Goal: Information Seeking & Learning: Learn about a topic

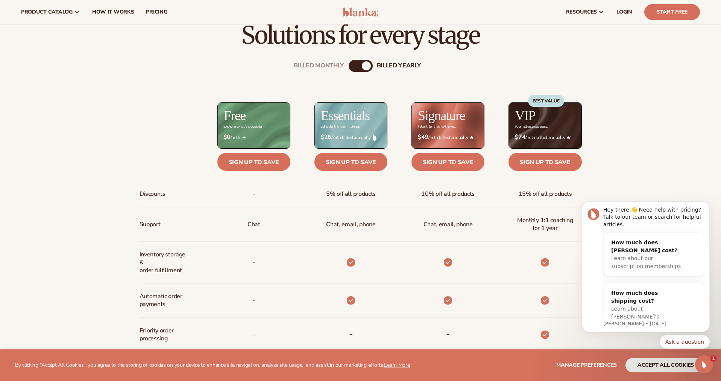
click at [353, 67] on div "Billed Monthly" at bounding box center [353, 65] width 9 height 9
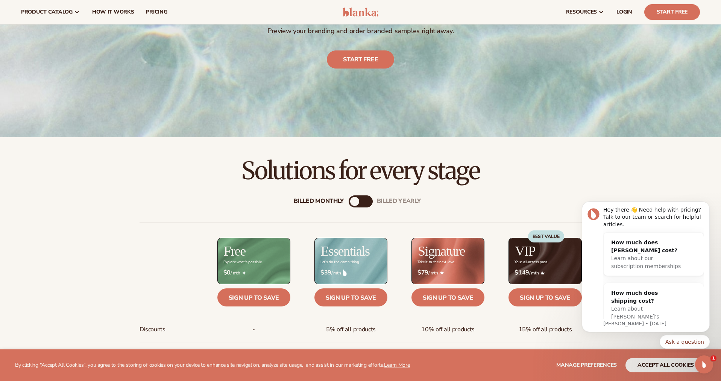
scroll to position [155, 0]
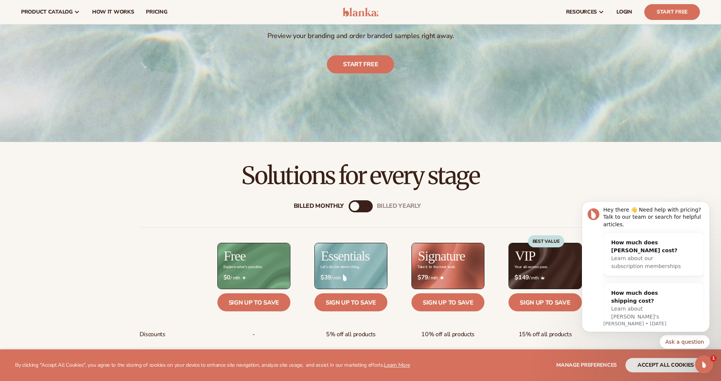
click at [367, 206] on div "billed Yearly" at bounding box center [368, 206] width 9 height 9
click at [355, 210] on div "Billed Monthly" at bounding box center [353, 206] width 9 height 9
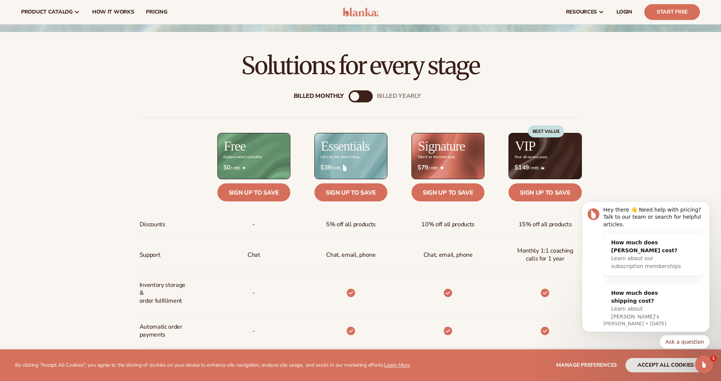
scroll to position [0, 0]
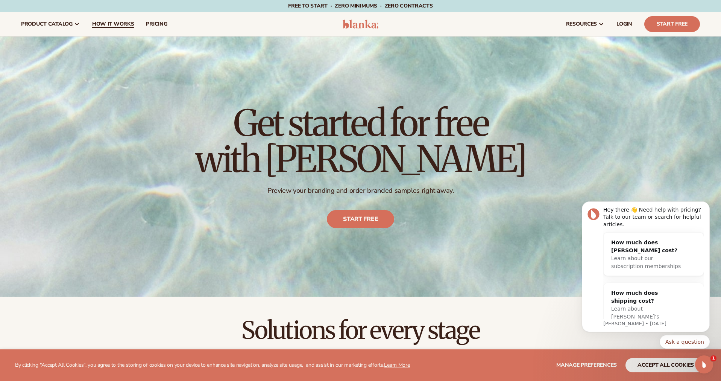
click at [117, 23] on span "How It Works" at bounding box center [113, 24] width 42 height 6
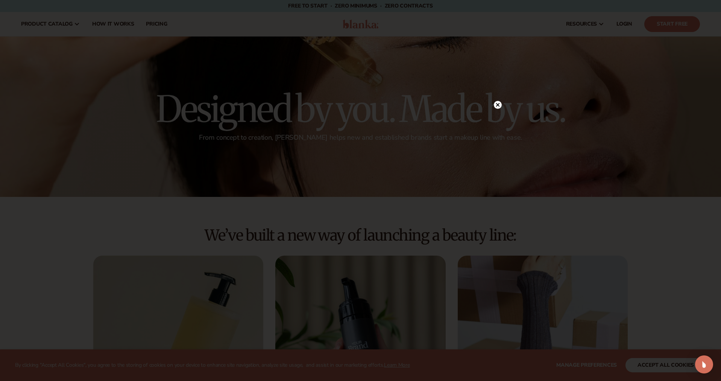
click at [495, 105] on circle at bounding box center [498, 105] width 8 height 8
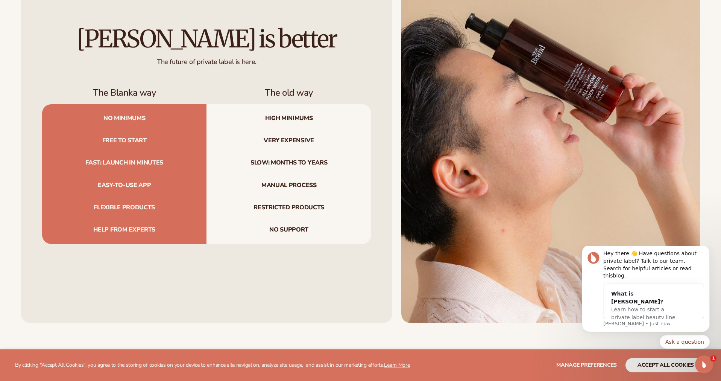
scroll to position [908, 0]
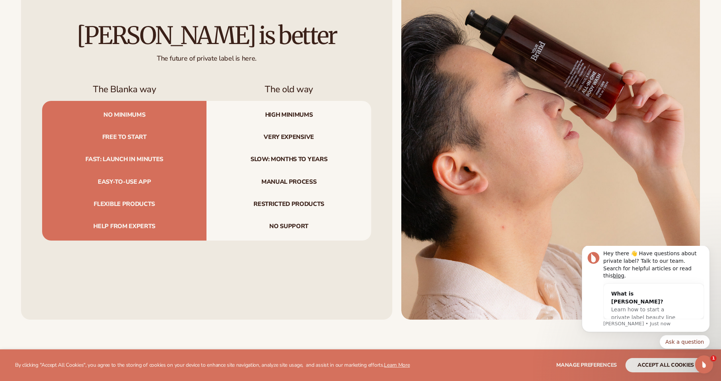
click at [216, 186] on span "Manual process" at bounding box center [288, 182] width 164 height 22
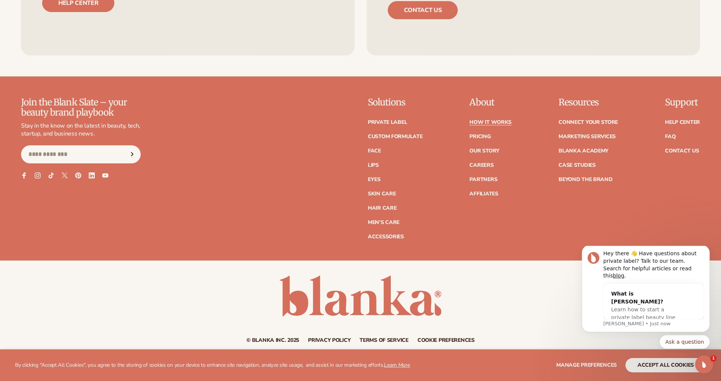
scroll to position [1954, 0]
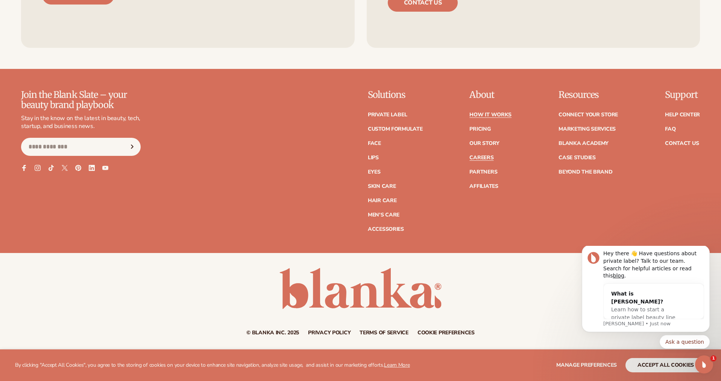
click at [482, 158] on link "Careers" at bounding box center [481, 157] width 24 height 5
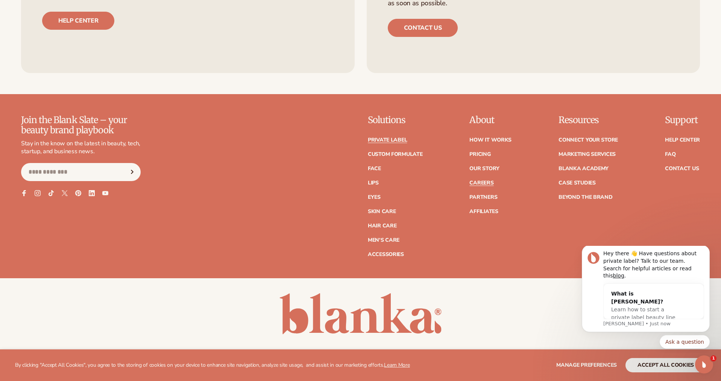
click at [376, 137] on link "Private label" at bounding box center [387, 139] width 39 height 5
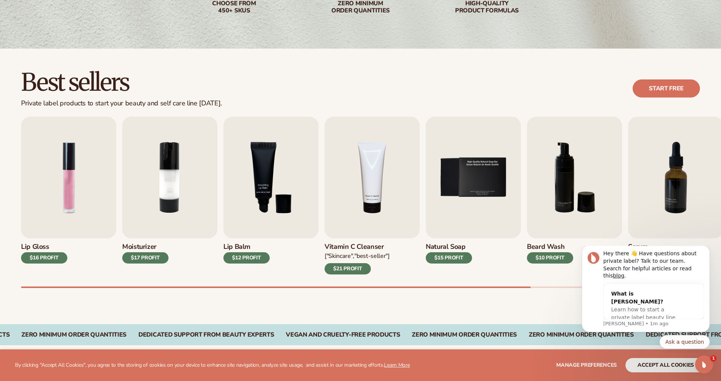
click at [198, 77] on h2 "Best sellers" at bounding box center [121, 82] width 201 height 25
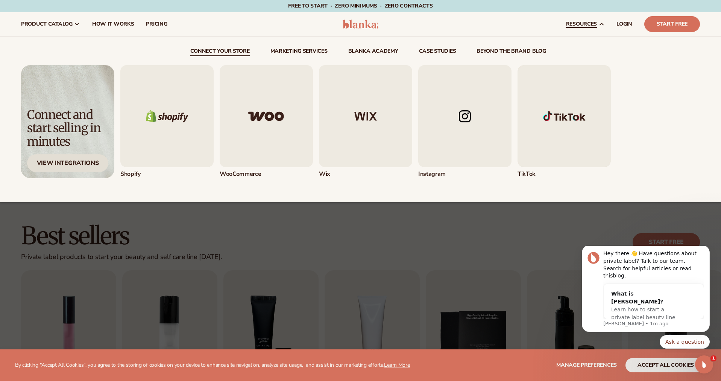
click at [76, 165] on div "View Integrations" at bounding box center [67, 163] width 81 height 18
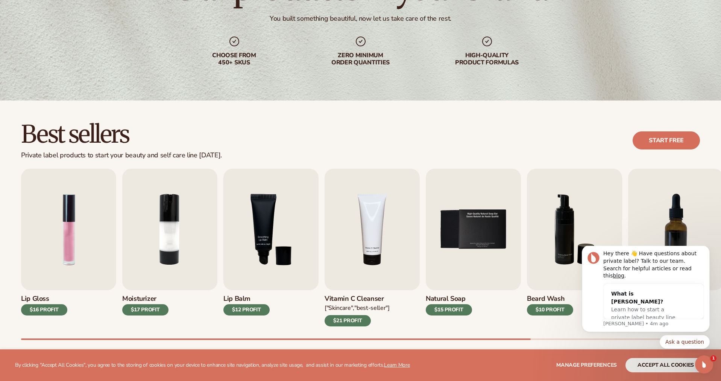
scroll to position [105, 0]
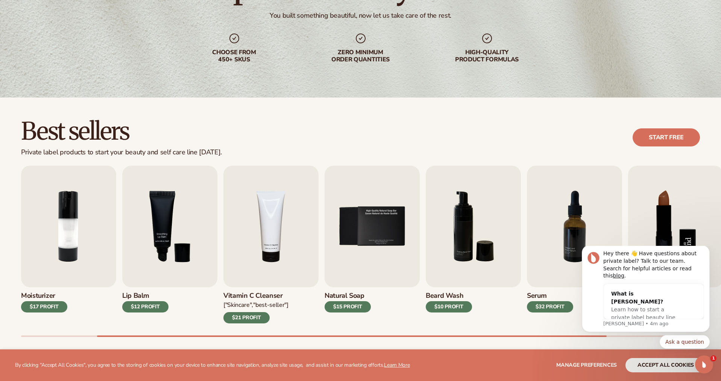
click at [639, 219] on img "8 / 9" at bounding box center [675, 225] width 95 height 121
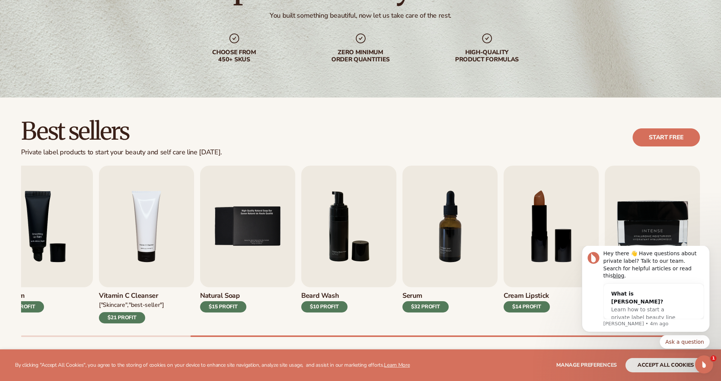
click at [710, 217] on div "Lip Gloss $16 PROFIT Moisturizer $17 PROFIT [MEDICAL_DATA]" at bounding box center [371, 250] width 700 height 171
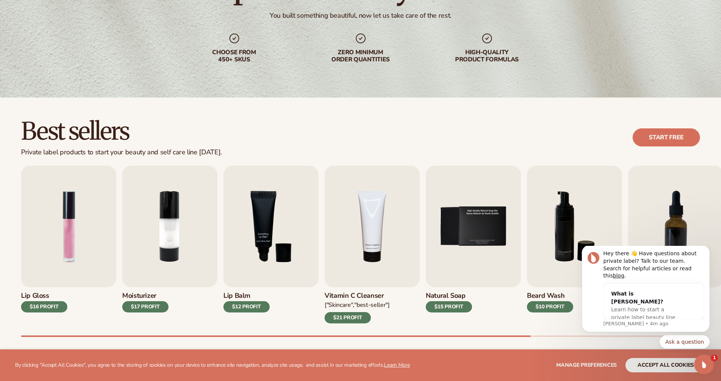
click at [709, 367] on div "Open Intercom Messenger" at bounding box center [703, 363] width 25 height 25
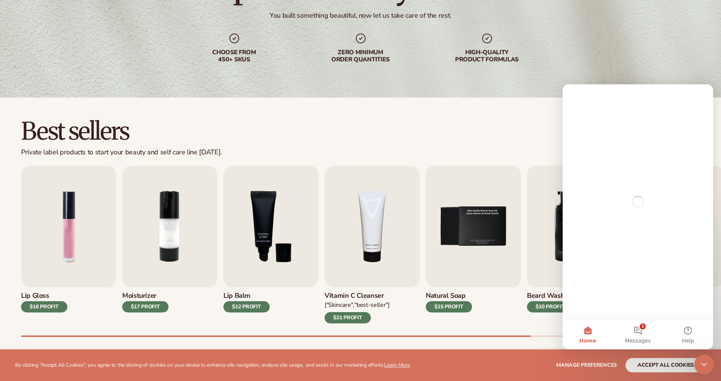
scroll to position [0, 0]
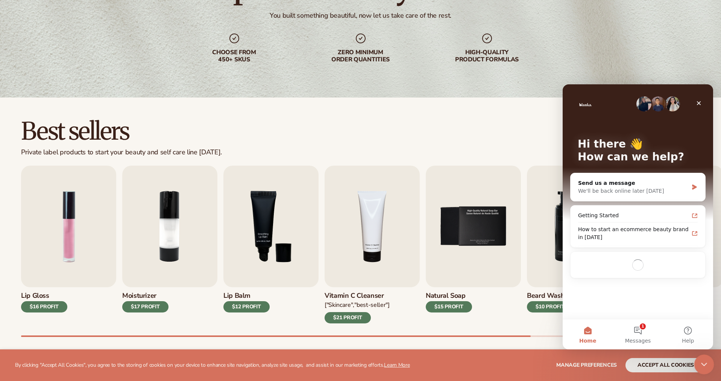
click at [709, 367] on div "Close Intercom Messenger" at bounding box center [703, 363] width 18 height 18
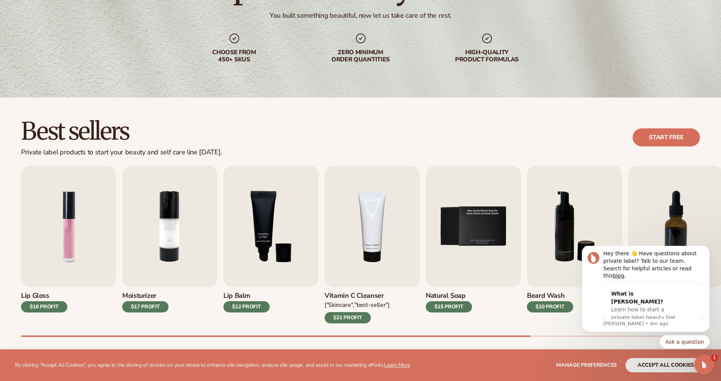
click at [709, 367] on div "Open Intercom Messenger" at bounding box center [703, 363] width 25 height 25
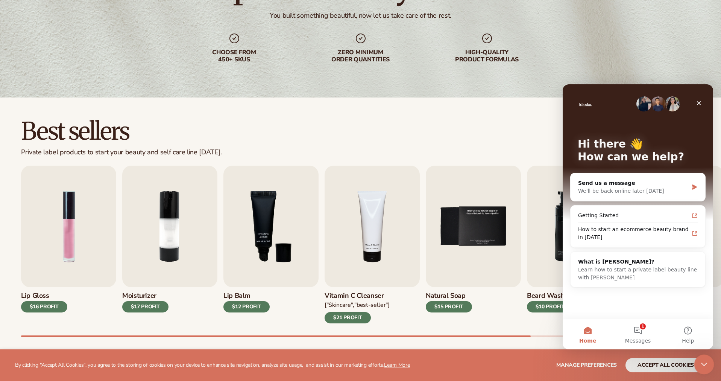
click at [709, 367] on div "Close Intercom Messenger" at bounding box center [703, 363] width 18 height 18
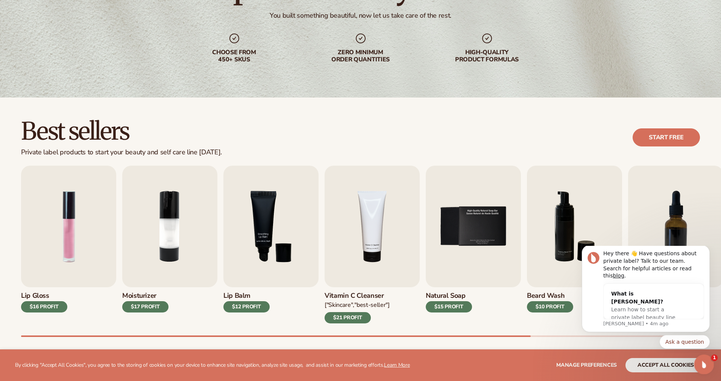
click at [709, 367] on div "Open Intercom Messenger" at bounding box center [703, 363] width 25 height 25
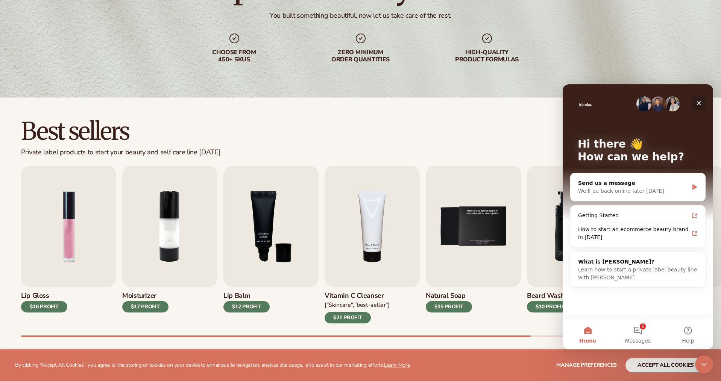
click at [699, 105] on icon "Close" at bounding box center [699, 103] width 6 height 6
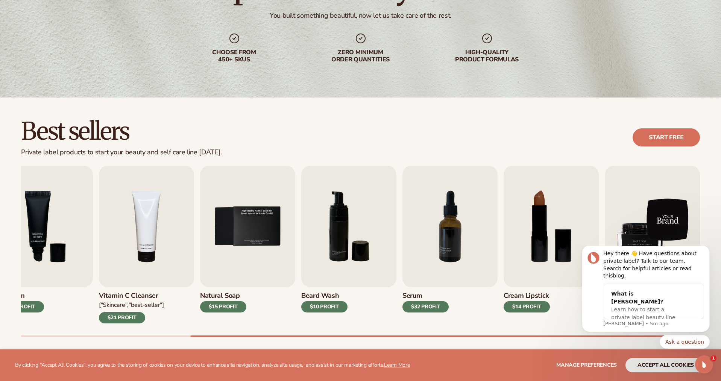
click at [665, 194] on img "9 / 9" at bounding box center [652, 225] width 95 height 121
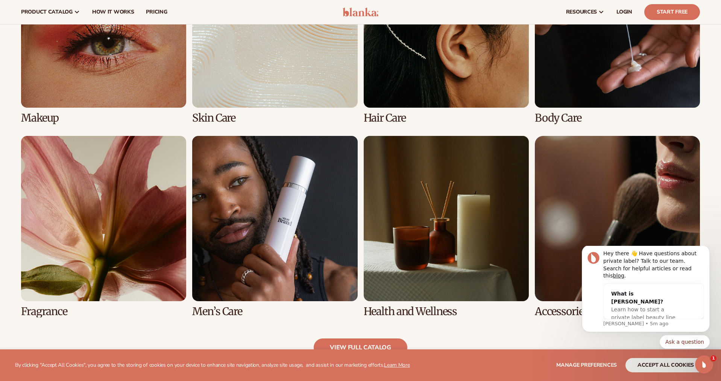
scroll to position [583, 0]
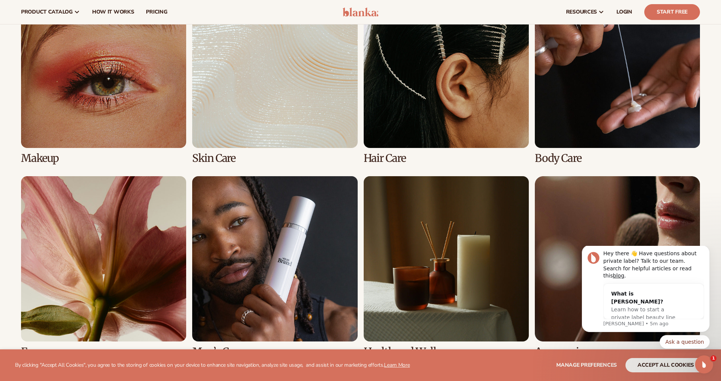
click at [86, 96] on link "1 / 8" at bounding box center [103, 73] width 165 height 181
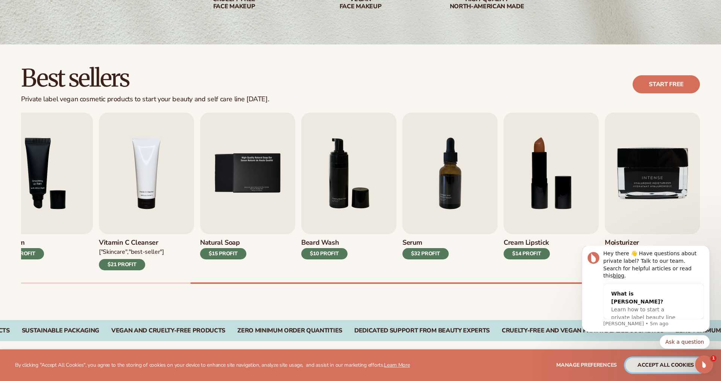
click at [630, 364] on button "accept all cookies" at bounding box center [665, 365] width 80 height 14
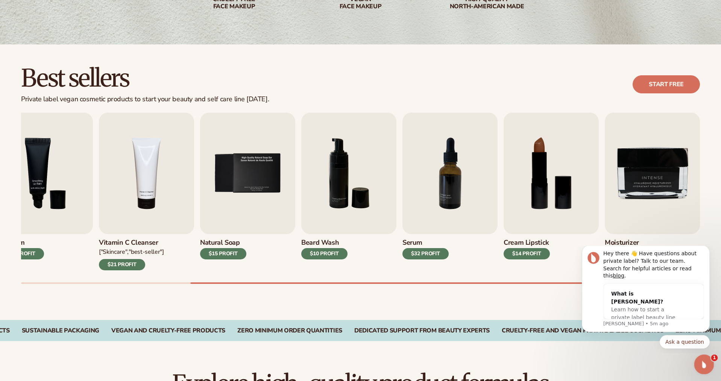
click at [700, 364] on icon "Open Intercom Messenger" at bounding box center [703, 363] width 12 height 12
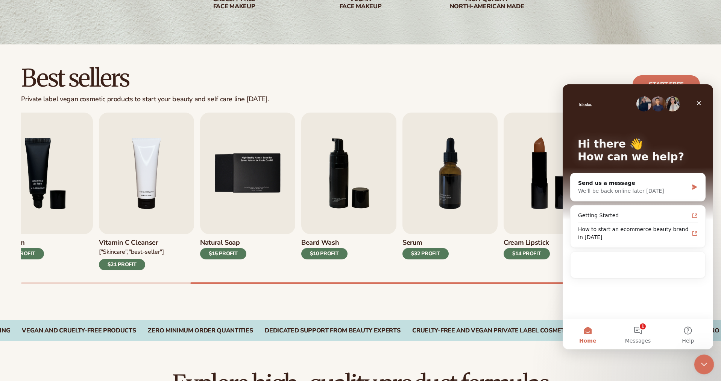
click at [700, 364] on icon "Close Intercom Messenger" at bounding box center [702, 362] width 9 height 9
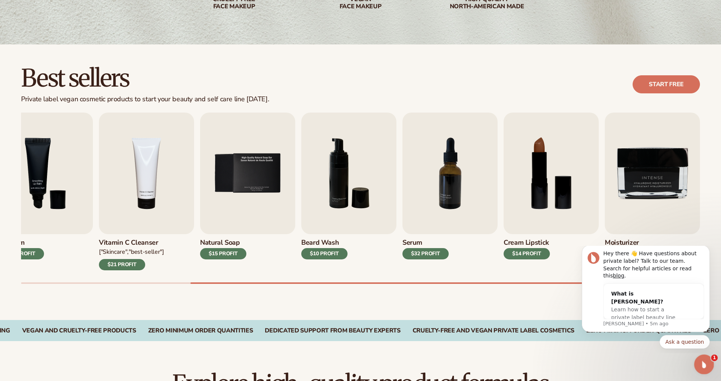
click at [700, 364] on icon "Open Intercom Messenger" at bounding box center [703, 363] width 12 height 12
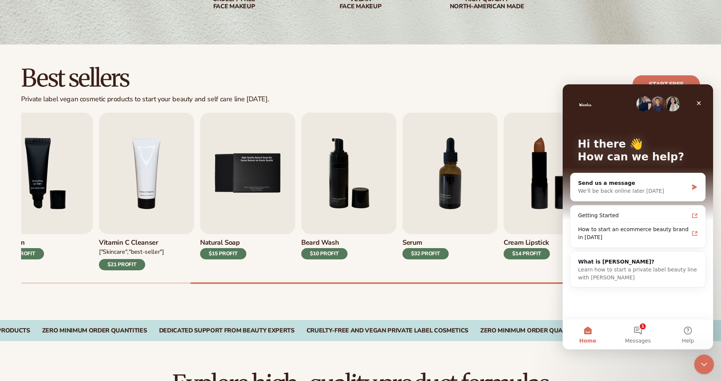
click at [700, 364] on icon "Close Intercom Messenger" at bounding box center [702, 362] width 9 height 9
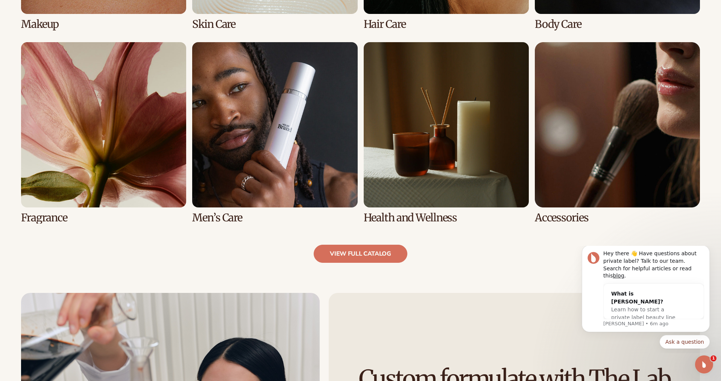
scroll to position [729, 0]
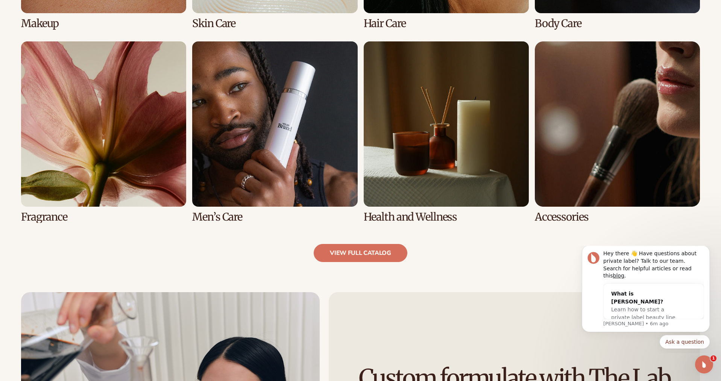
click at [611, 173] on link "8 / 8" at bounding box center [617, 131] width 165 height 181
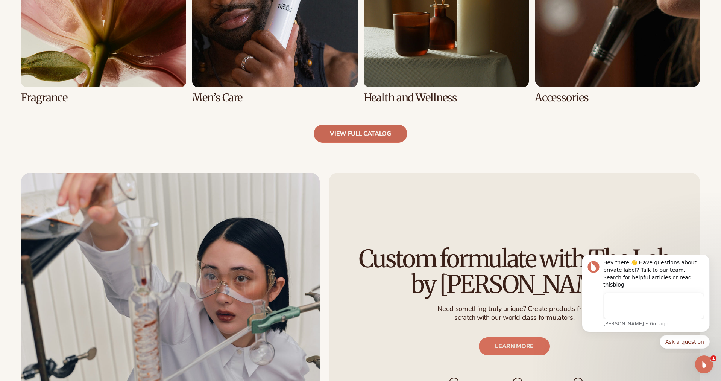
click at [353, 137] on link "view full catalog" at bounding box center [361, 133] width 94 height 18
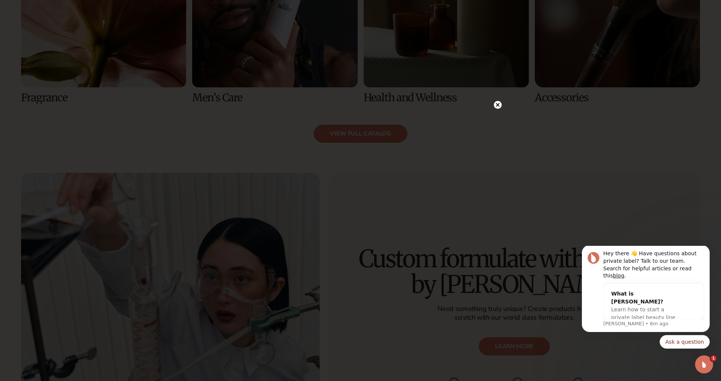
click at [498, 107] on circle at bounding box center [498, 105] width 8 height 8
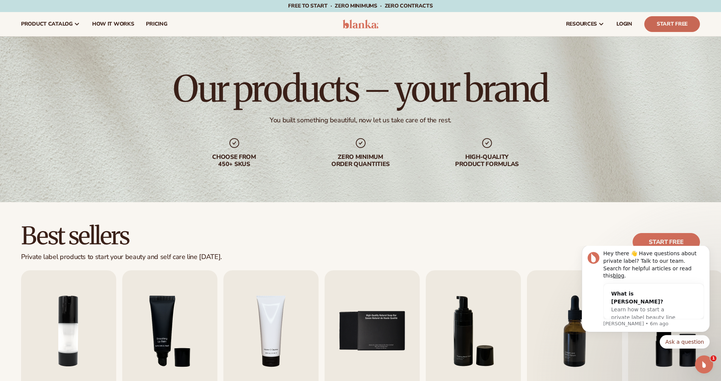
click at [653, 26] on link "Start Free" at bounding box center [672, 24] width 56 height 16
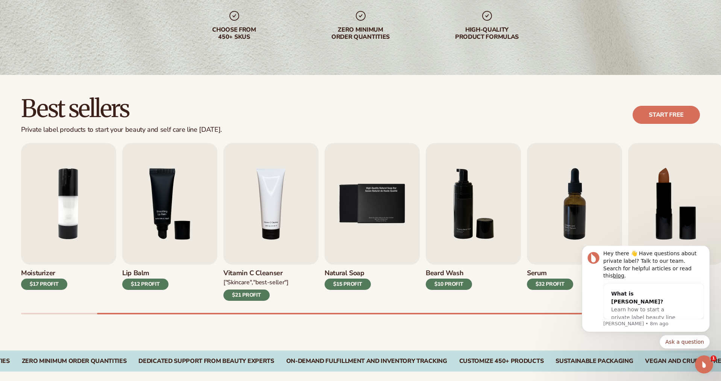
scroll to position [129, 0]
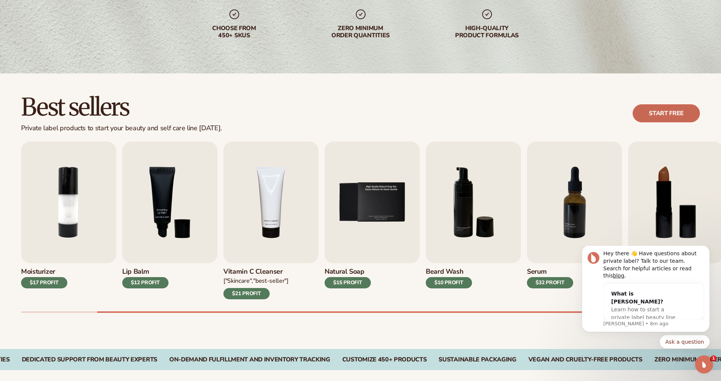
click at [654, 114] on link "Start free" at bounding box center [666, 113] width 67 height 18
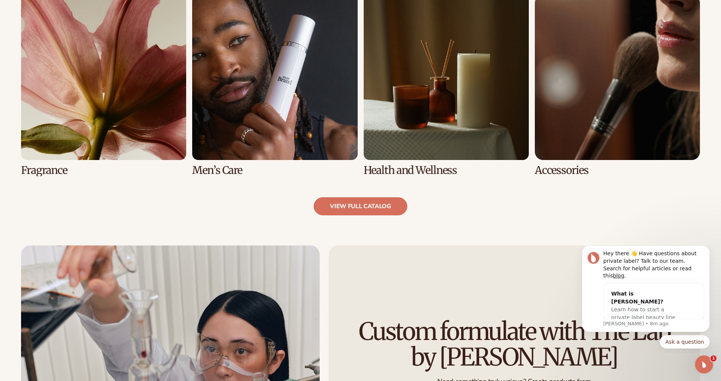
scroll to position [767, 0]
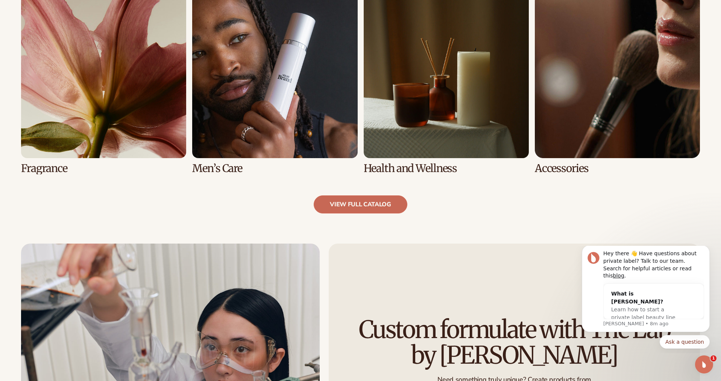
click at [357, 205] on link "view full catalog" at bounding box center [361, 204] width 94 height 18
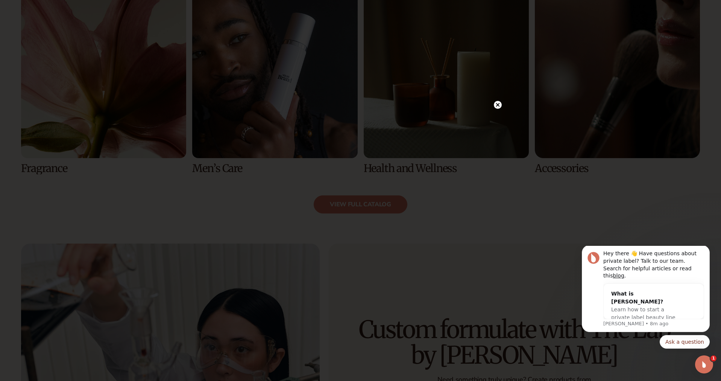
click at [499, 103] on circle at bounding box center [498, 105] width 8 height 8
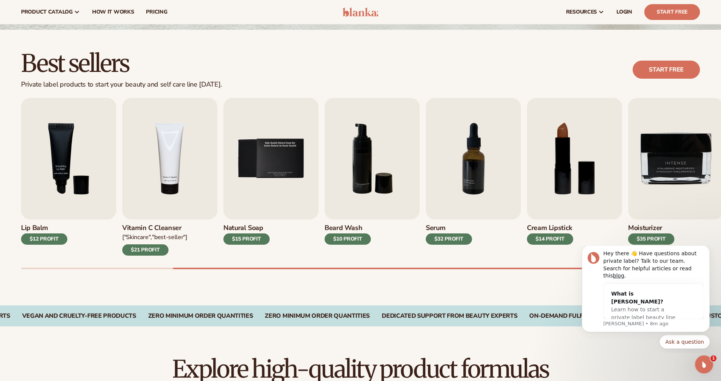
scroll to position [0, 0]
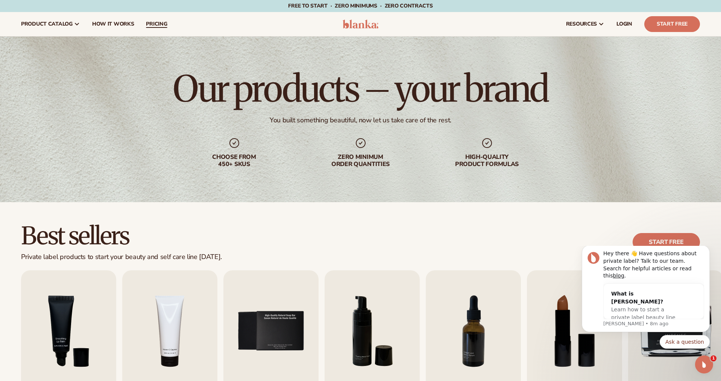
click at [156, 23] on span "pricing" at bounding box center [156, 24] width 21 height 6
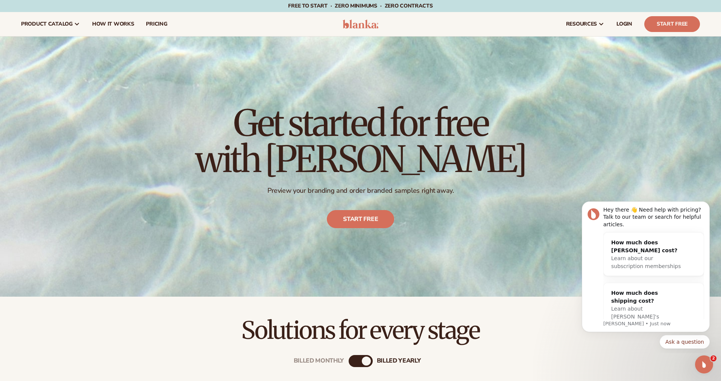
click at [569, 65] on div "Get started for free with [PERSON_NAME] Preview your branding and order branded…" at bounding box center [360, 166] width 721 height 260
click at [523, 87] on div "Get started for free with [PERSON_NAME] Preview your branding and order branded…" at bounding box center [360, 166] width 721 height 260
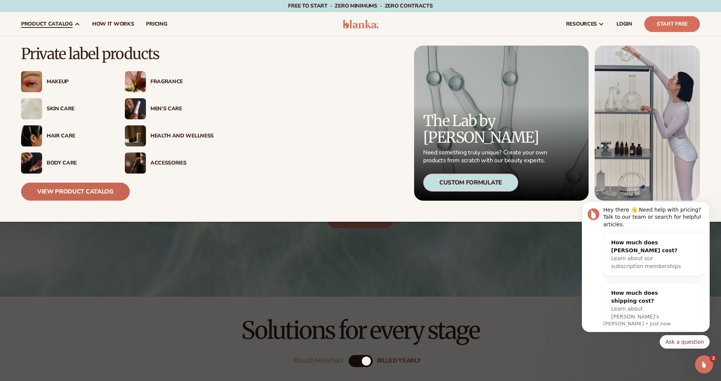
click at [71, 193] on link "View Product Catalog" at bounding box center [75, 191] width 109 height 18
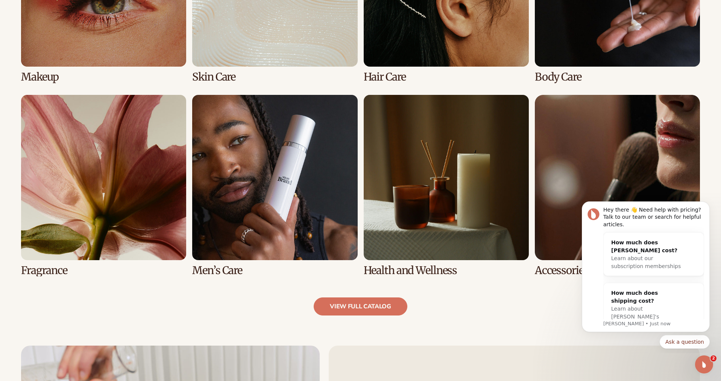
scroll to position [665, 0]
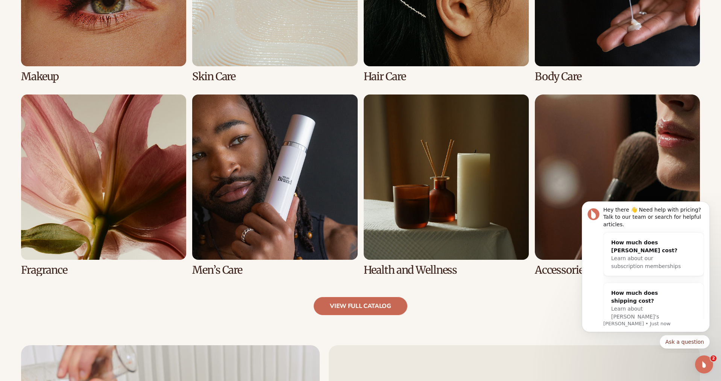
click at [367, 305] on link "view full catalog" at bounding box center [361, 306] width 94 height 18
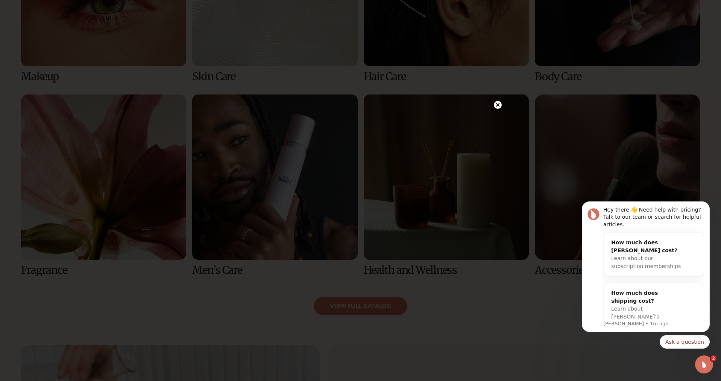
click at [498, 105] on icon at bounding box center [498, 105] width 4 height 4
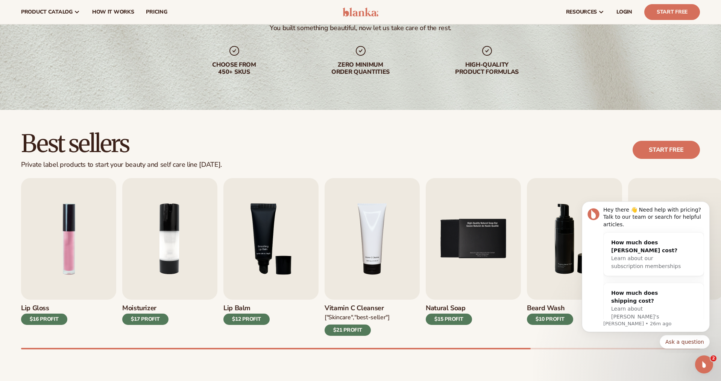
scroll to position [0, 0]
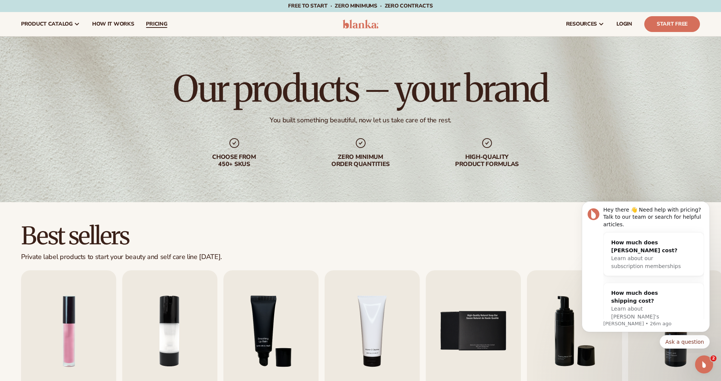
click at [150, 24] on span "pricing" at bounding box center [156, 24] width 21 height 6
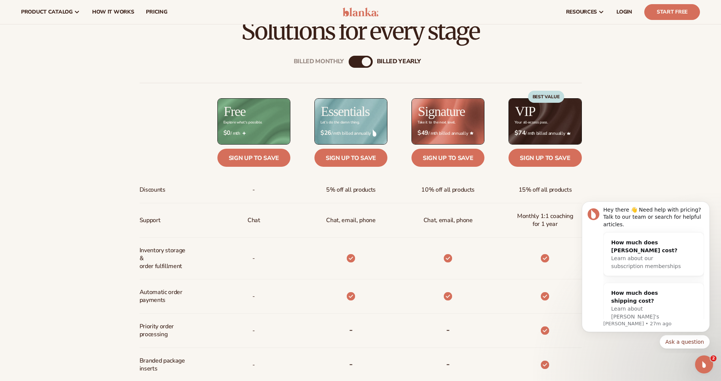
scroll to position [297, 0]
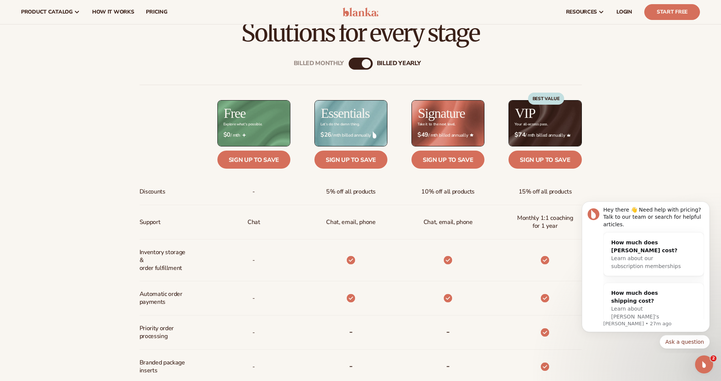
click at [357, 60] on div "Billed Monthly billed Yearly" at bounding box center [361, 64] width 24 height 12
click at [356, 64] on div "Billed Monthly" at bounding box center [353, 63] width 9 height 9
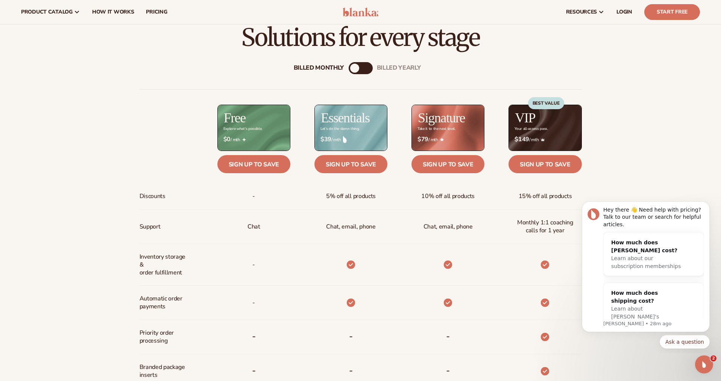
scroll to position [287, 0]
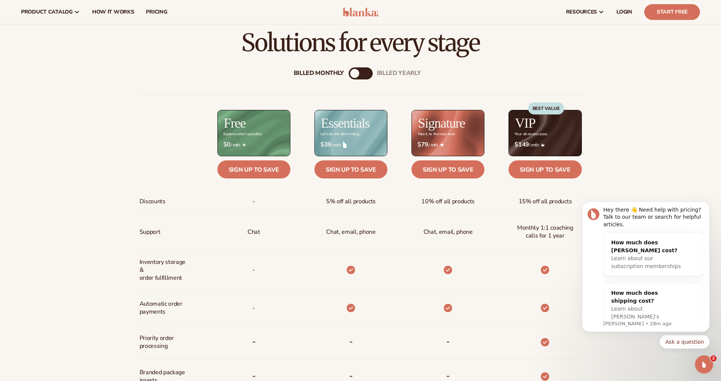
click at [365, 73] on div "billed Yearly" at bounding box center [368, 73] width 9 height 9
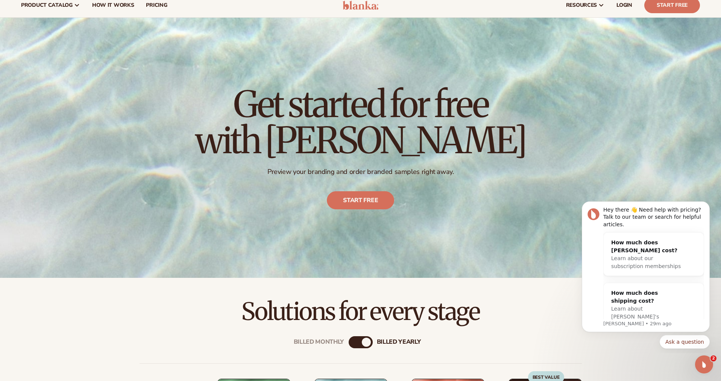
scroll to position [0, 0]
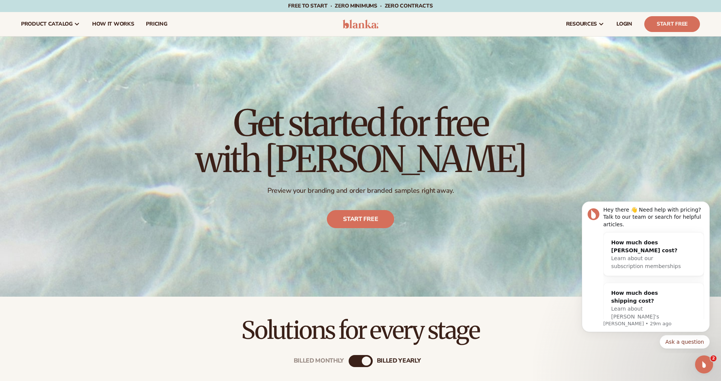
click at [368, 26] on img at bounding box center [361, 24] width 36 height 9
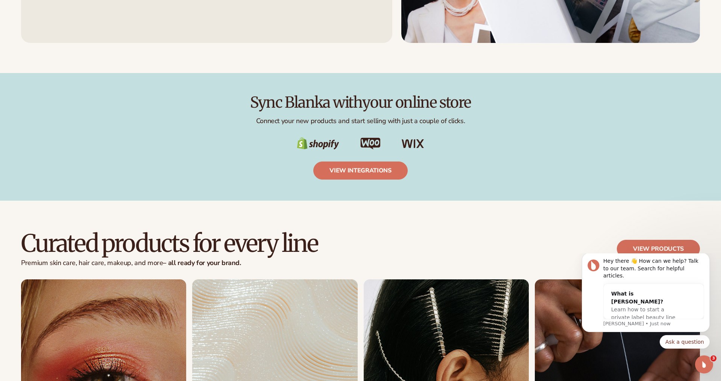
scroll to position [1328, 0]
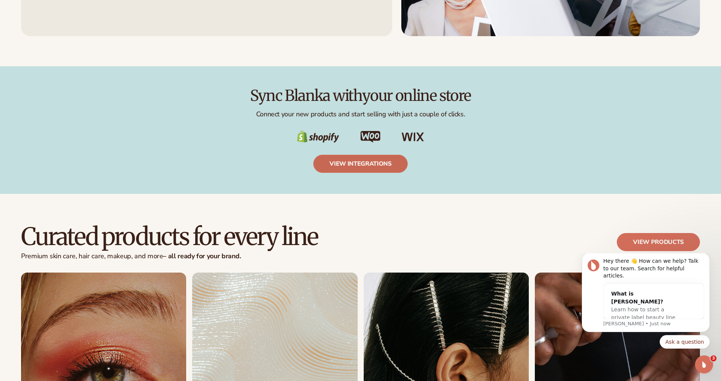
click at [369, 162] on link "view integrations" at bounding box center [360, 164] width 94 height 18
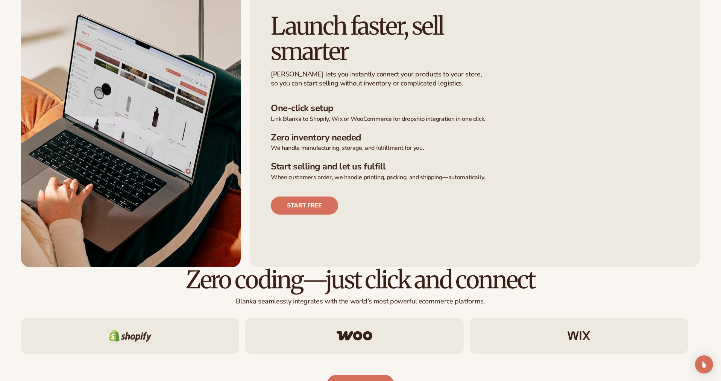
scroll to position [352, 0]
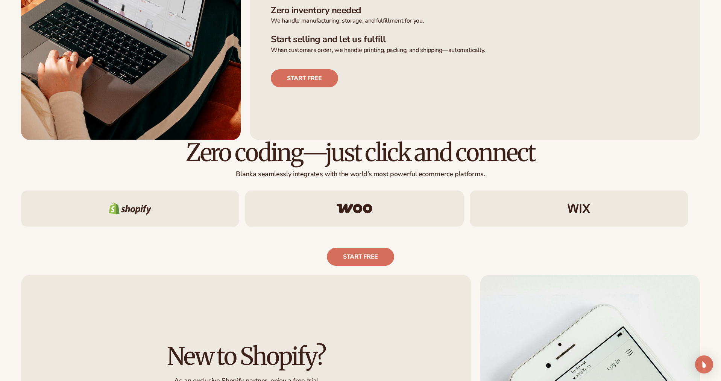
click at [190, 209] on div at bounding box center [130, 208] width 218 height 36
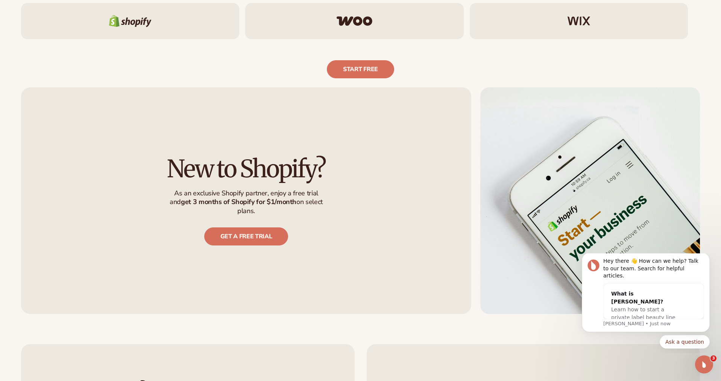
scroll to position [540, 0]
